Goal: Register for event/course

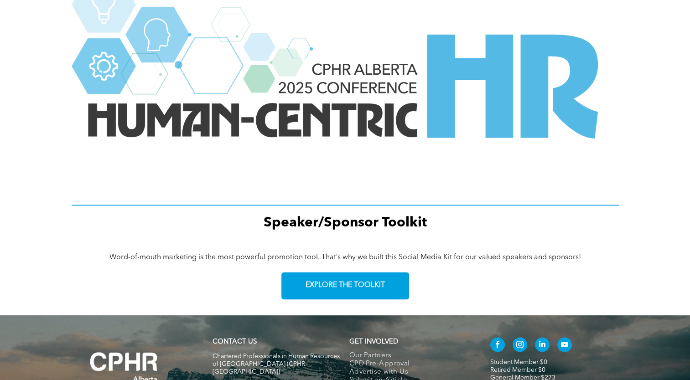
scroll to position [1272, 0]
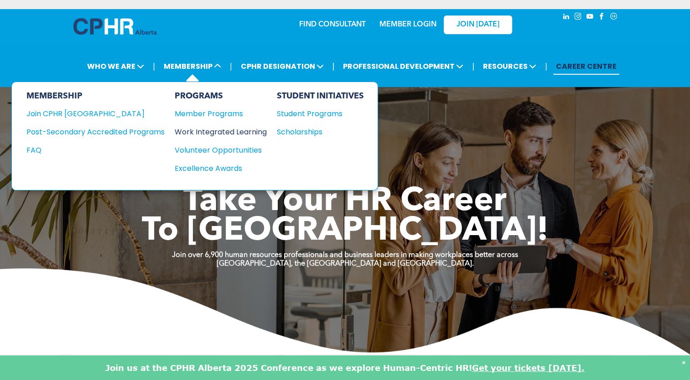
click at [225, 133] on div "Work Integrated Learning" at bounding box center [216, 131] width 83 height 11
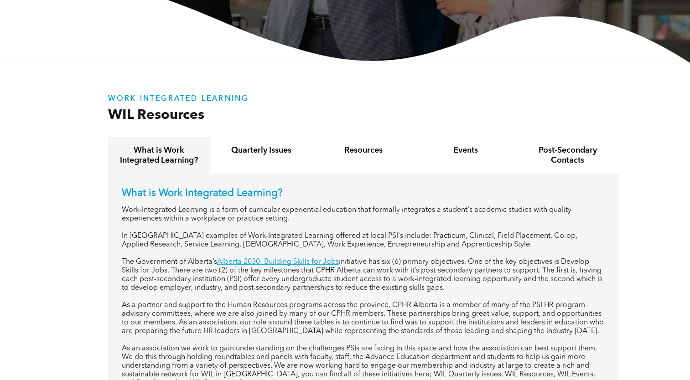
scroll to position [293, 0]
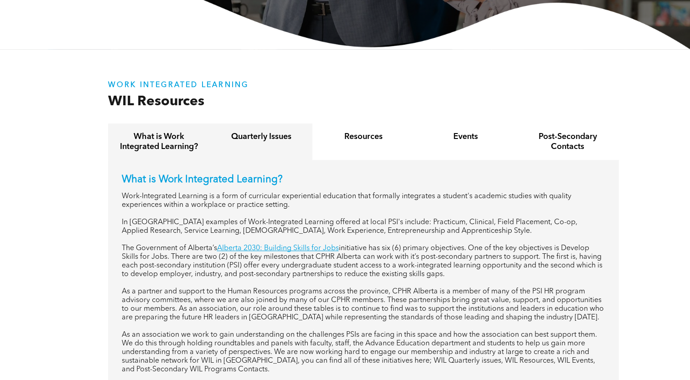
click at [280, 150] on div "Quarterly Issues" at bounding box center [261, 142] width 102 height 36
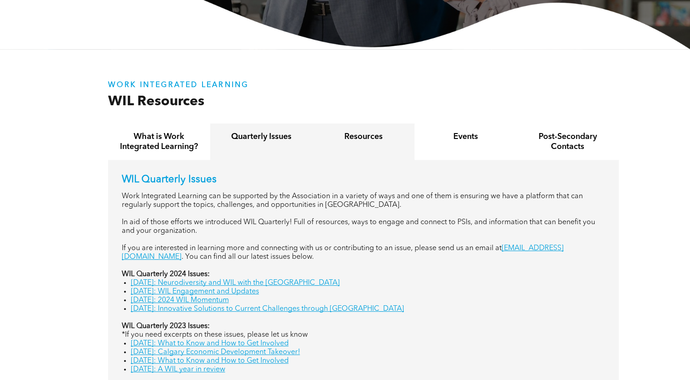
click at [371, 136] on h4 "Resources" at bounding box center [364, 137] width 86 height 10
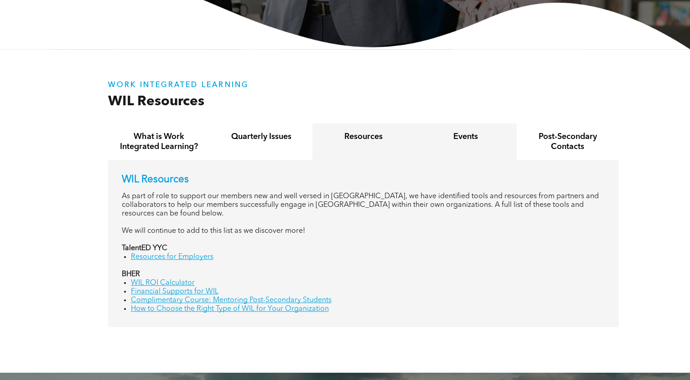
click at [461, 141] on h4 "Events" at bounding box center [466, 137] width 86 height 10
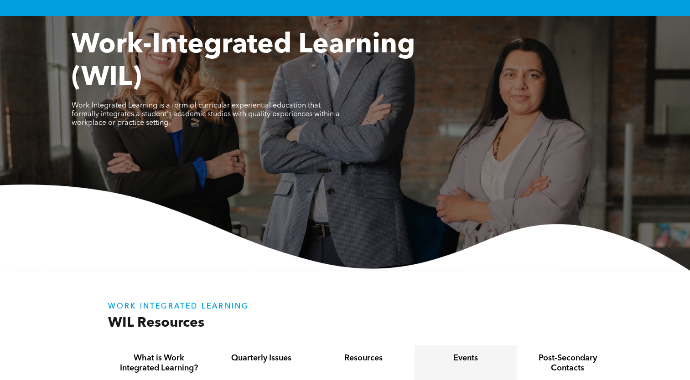
scroll to position [28, 0]
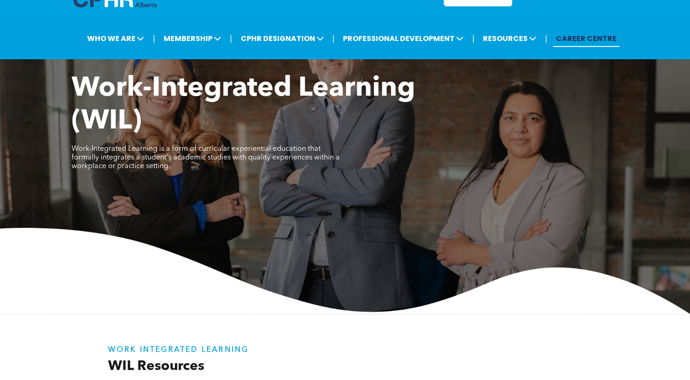
click at [586, 38] on link "CAREER CENTRE" at bounding box center [586, 38] width 66 height 17
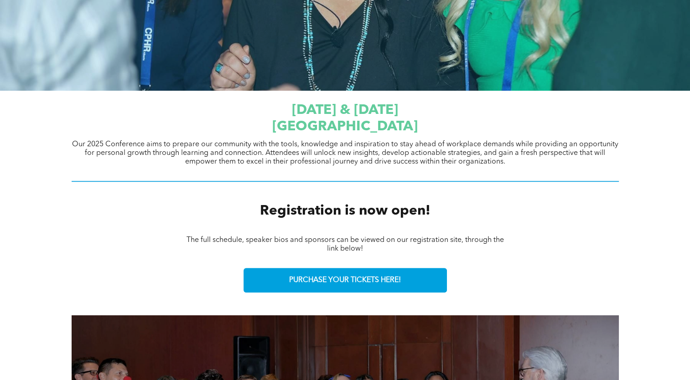
scroll to position [264, 0]
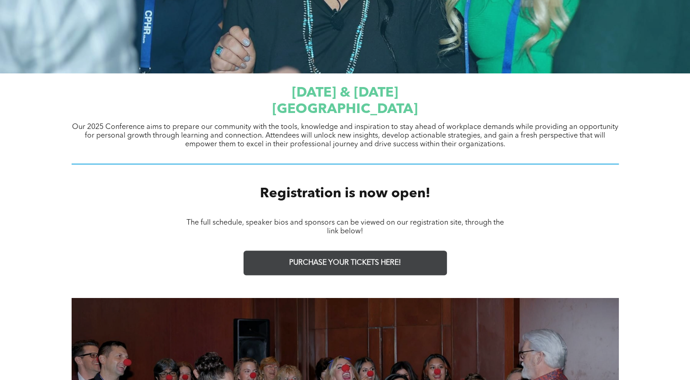
click at [394, 254] on link "PURCHASE YOUR TICKETS HERE!" at bounding box center [345, 263] width 203 height 25
